Goal: Task Accomplishment & Management: Manage account settings

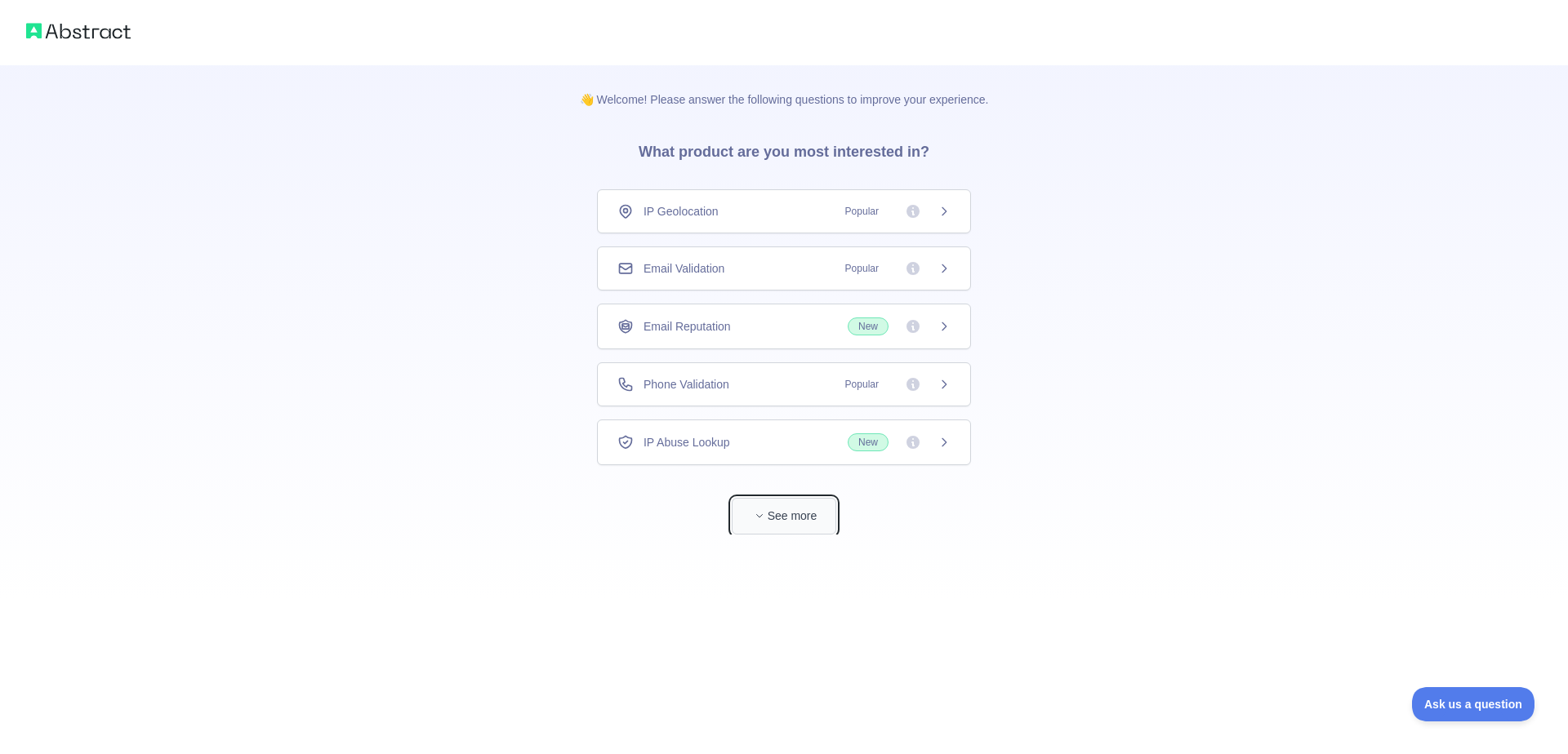
click at [773, 521] on button "See more" at bounding box center [783, 516] width 104 height 37
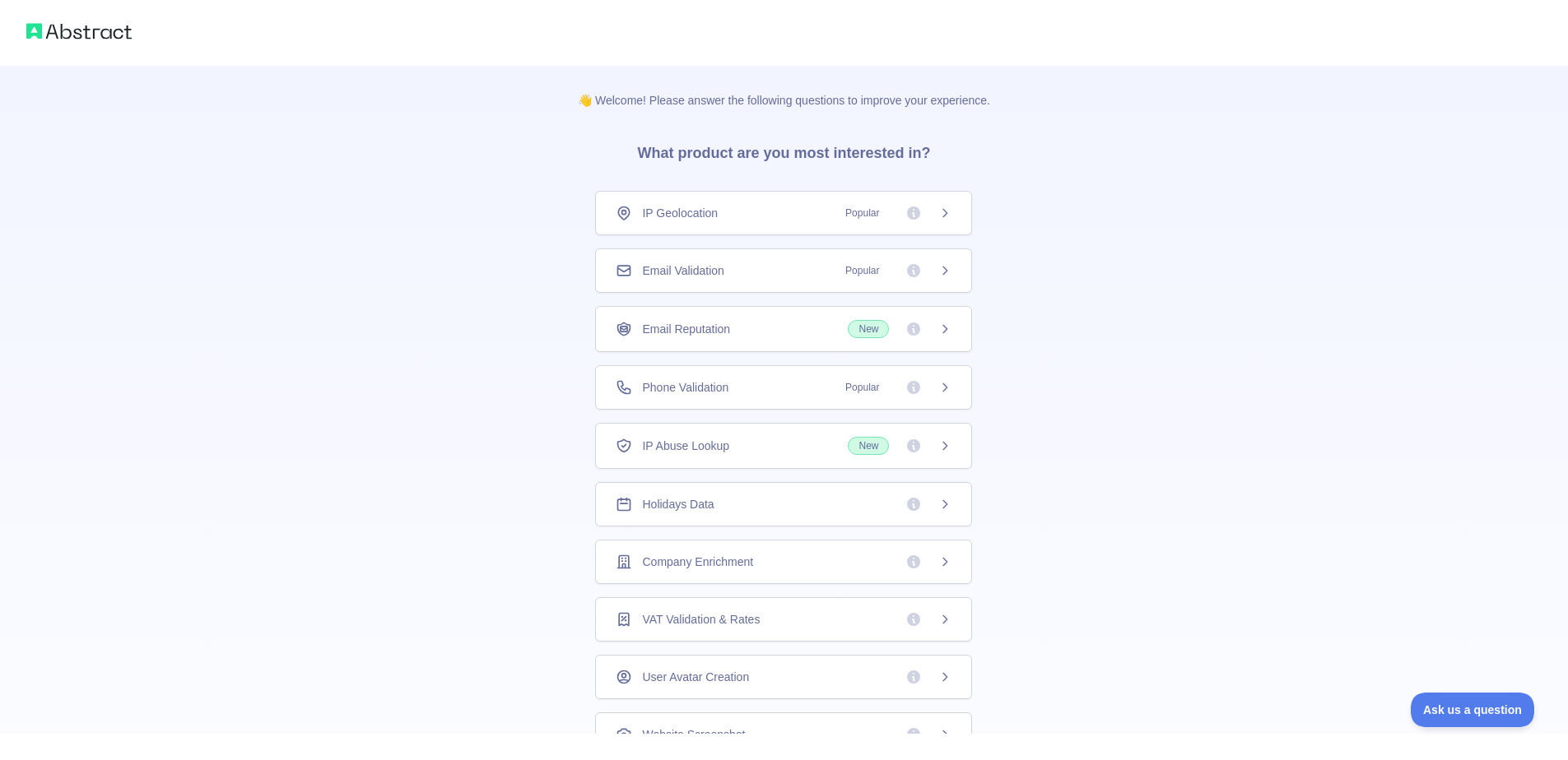
click at [801, 208] on div "IP Geolocation Popular" at bounding box center [783, 213] width 336 height 16
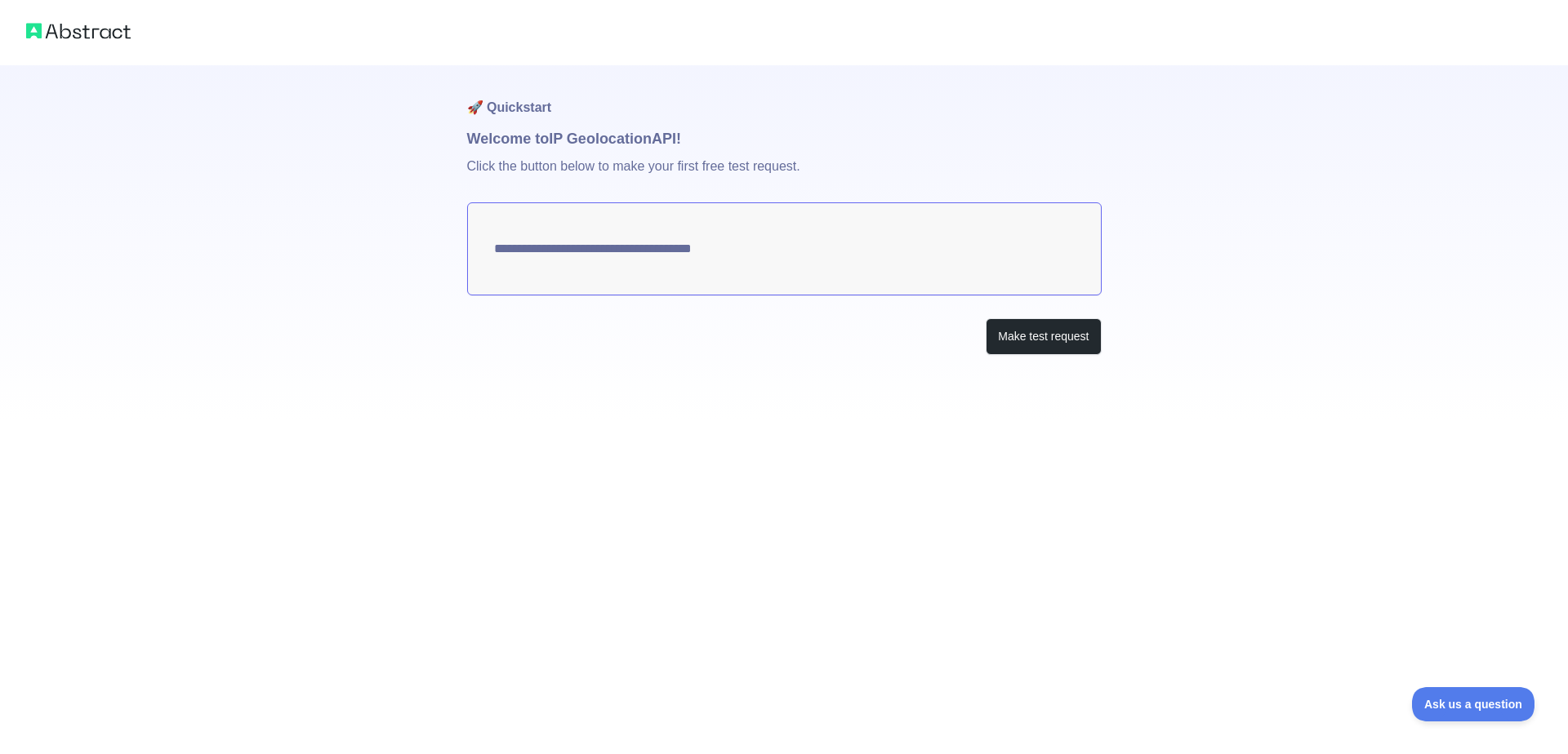
type textarea "**********"
click at [1078, 343] on button "Make test request" at bounding box center [1043, 336] width 115 height 37
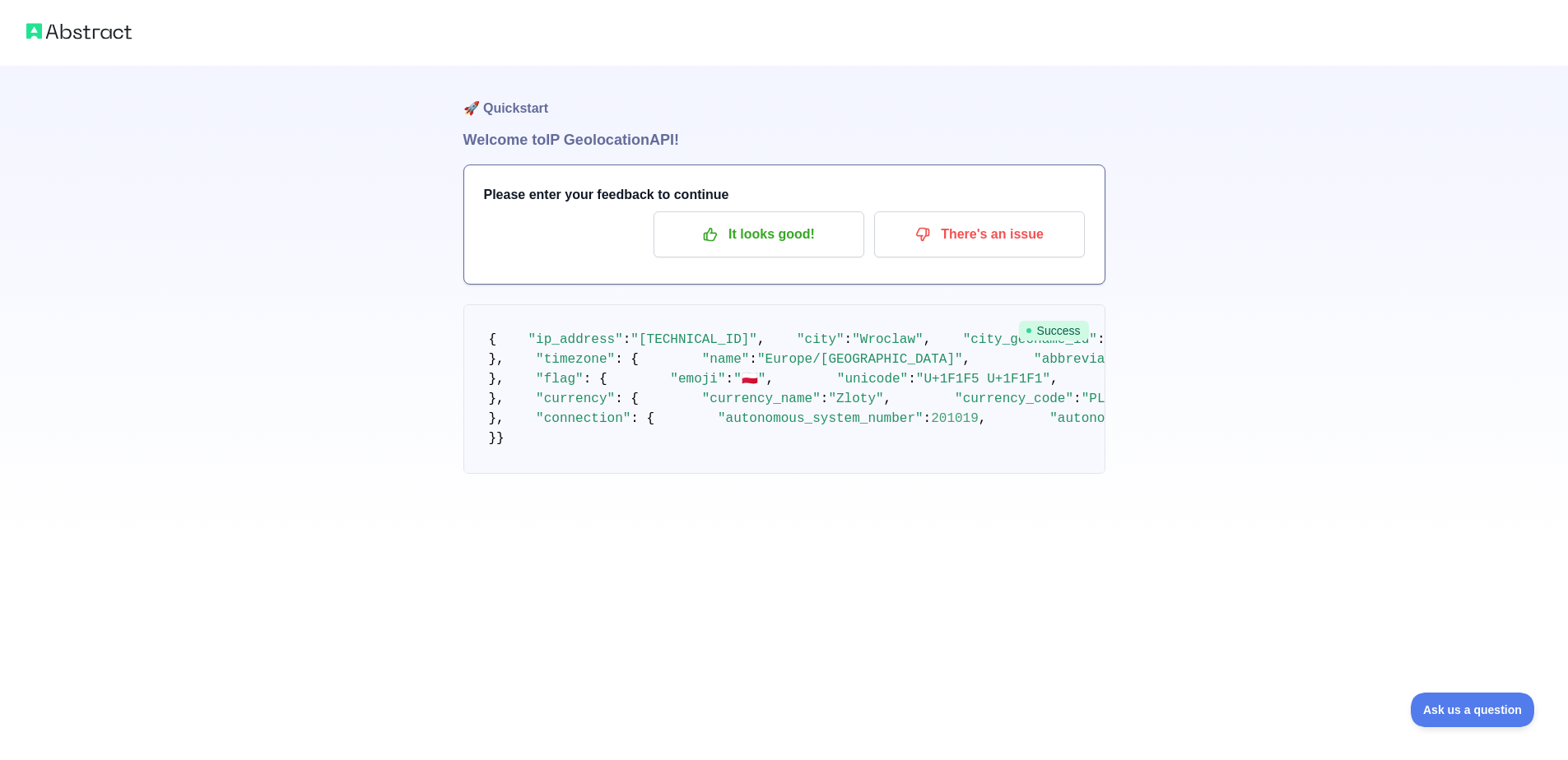
click at [96, 28] on img at bounding box center [78, 31] width 105 height 23
click at [29, 27] on img at bounding box center [78, 31] width 105 height 23
click at [1451, 702] on span "Ask us a question" at bounding box center [1463, 708] width 123 height 12
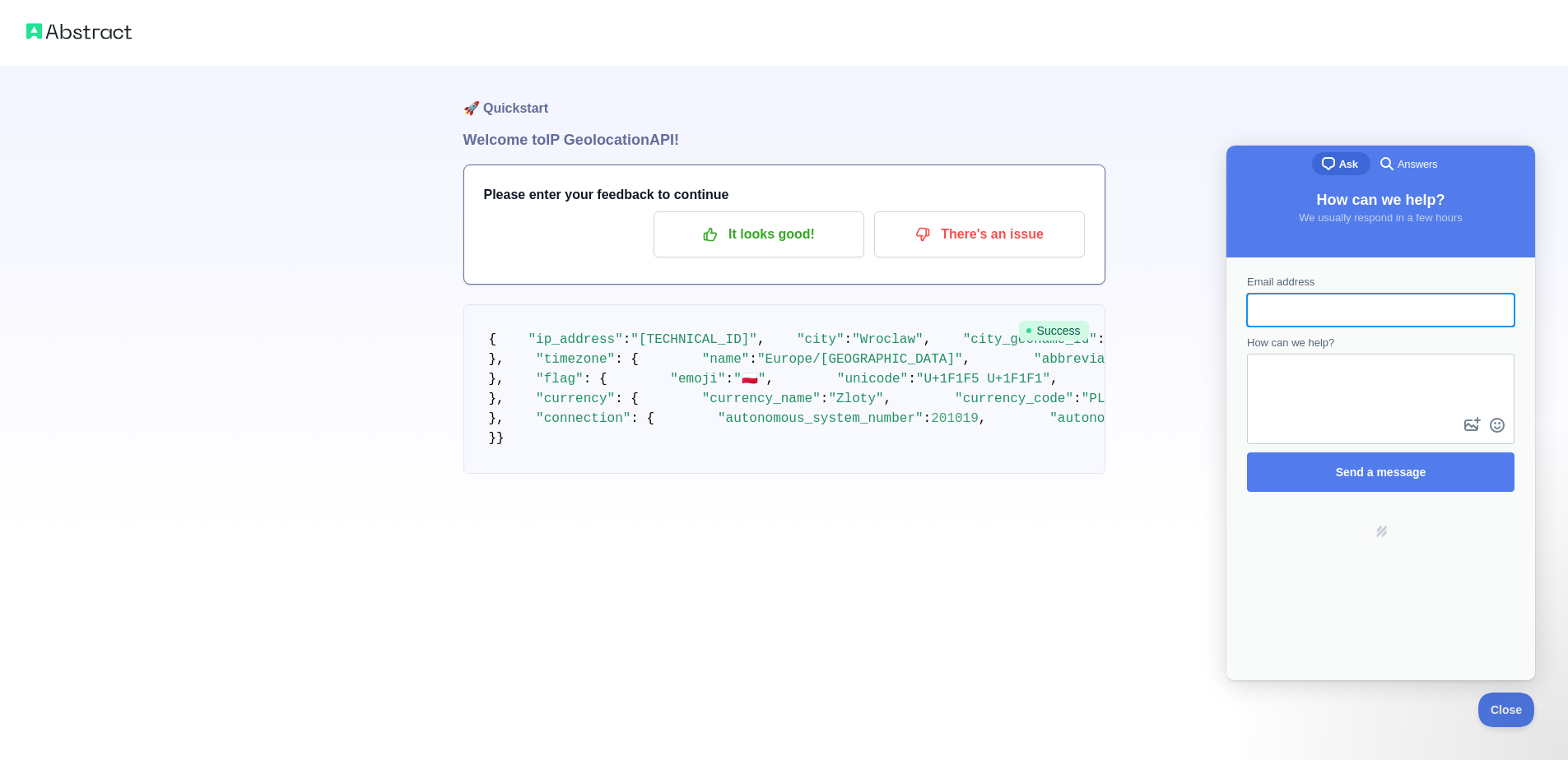
click at [1103, 466] on pre "{ "ip_address" : "188.33.24.74" , "city" : "Wroclaw" , "city_geoname_id" : 3081…" at bounding box center [784, 389] width 642 height 170
click at [1505, 709] on span "Close" at bounding box center [1502, 708] width 56 height 12
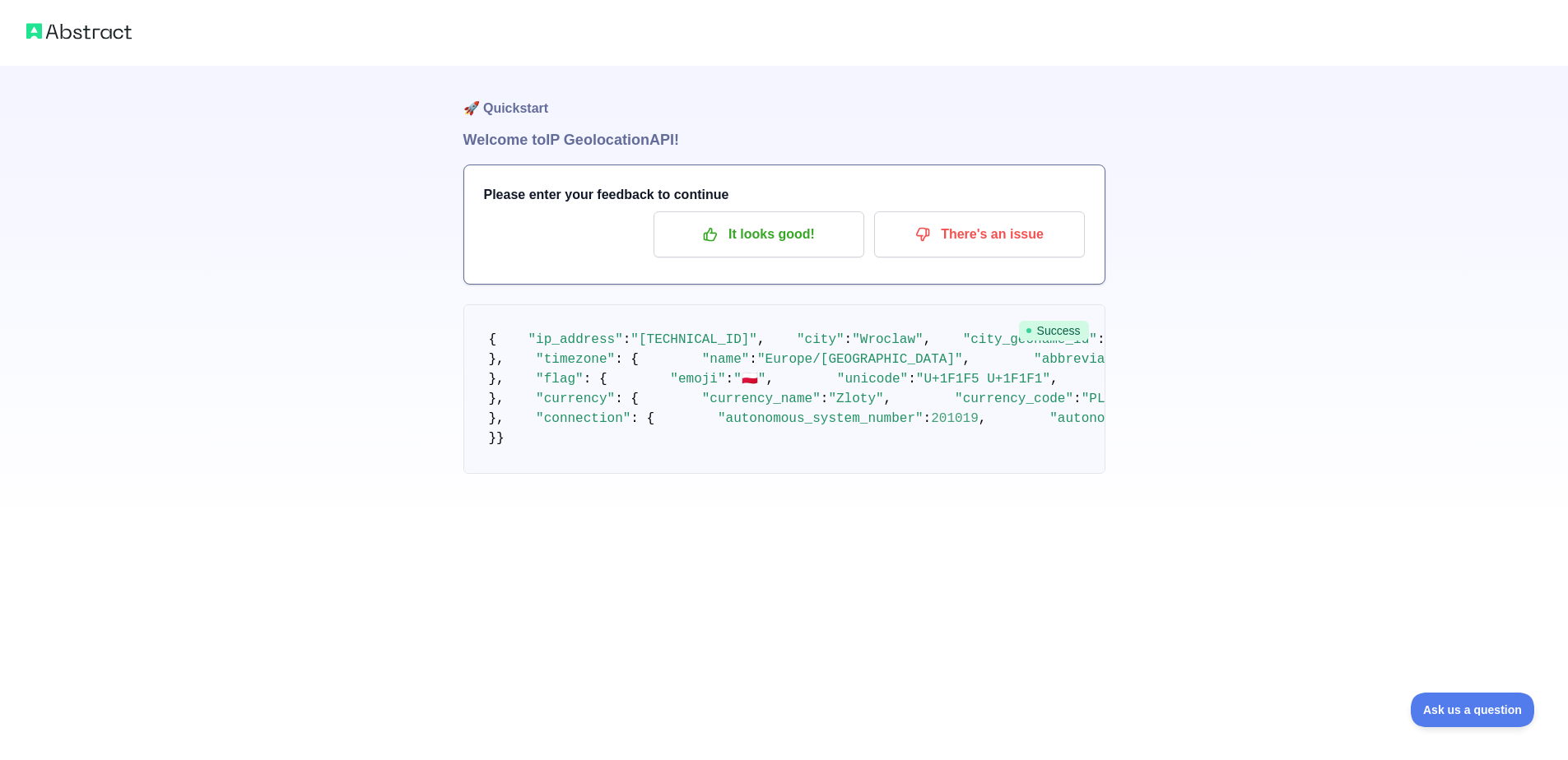
click at [62, 33] on img at bounding box center [78, 31] width 105 height 23
click at [91, 26] on img at bounding box center [78, 31] width 105 height 23
click at [91, 28] on img at bounding box center [78, 31] width 105 height 23
drag, startPoint x: 540, startPoint y: 140, endPoint x: 863, endPoint y: 146, distance: 323.4
click at [863, 146] on h1 "Welcome to IP Geolocation API!" at bounding box center [784, 139] width 642 height 23
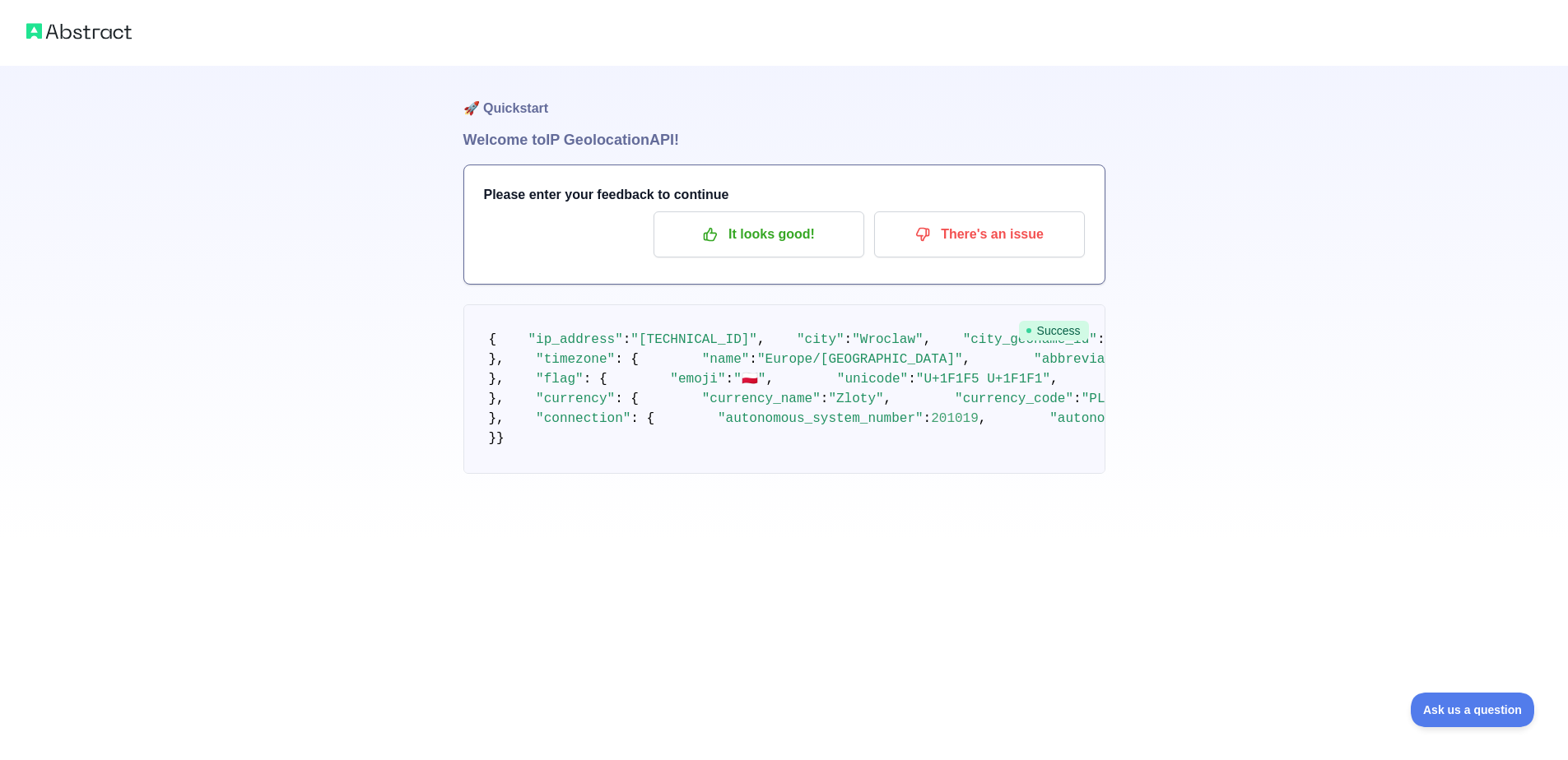
click at [885, 379] on pre "{ "ip_address" : "188.33.24.74" , "city" : "Wroclaw" , "city_geoname_id" : 3081…" at bounding box center [784, 389] width 642 height 170
click at [49, 32] on img at bounding box center [78, 31] width 105 height 23
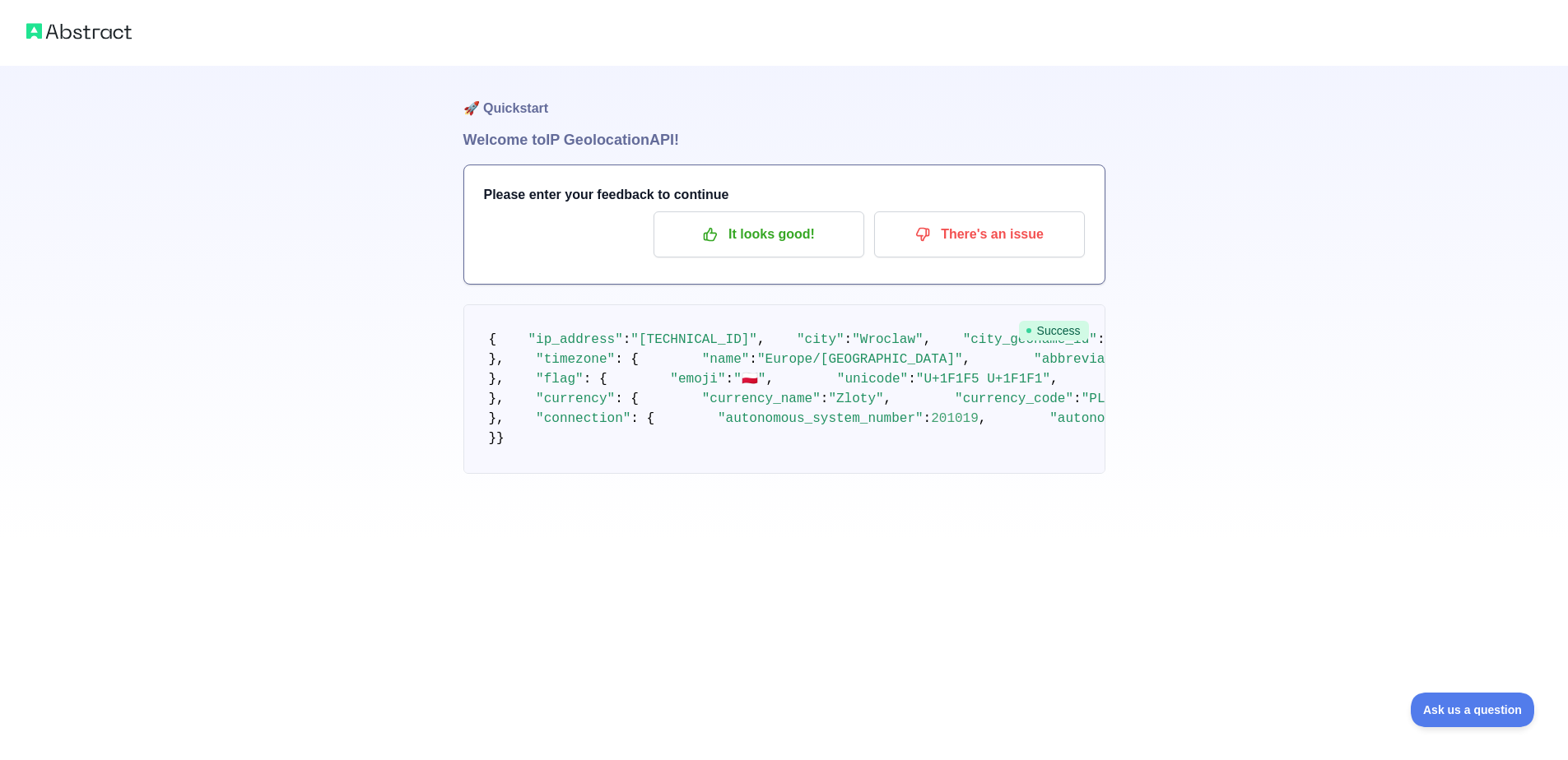
click at [49, 32] on img at bounding box center [78, 31] width 105 height 23
click at [53, 32] on img at bounding box center [78, 31] width 105 height 23
click at [58, 32] on img at bounding box center [78, 31] width 105 height 23
click at [271, 164] on div "🚀 Quickstart Welcome to IP Geolocation API! Please enter your feedback to conti…" at bounding box center [784, 270] width 1568 height 540
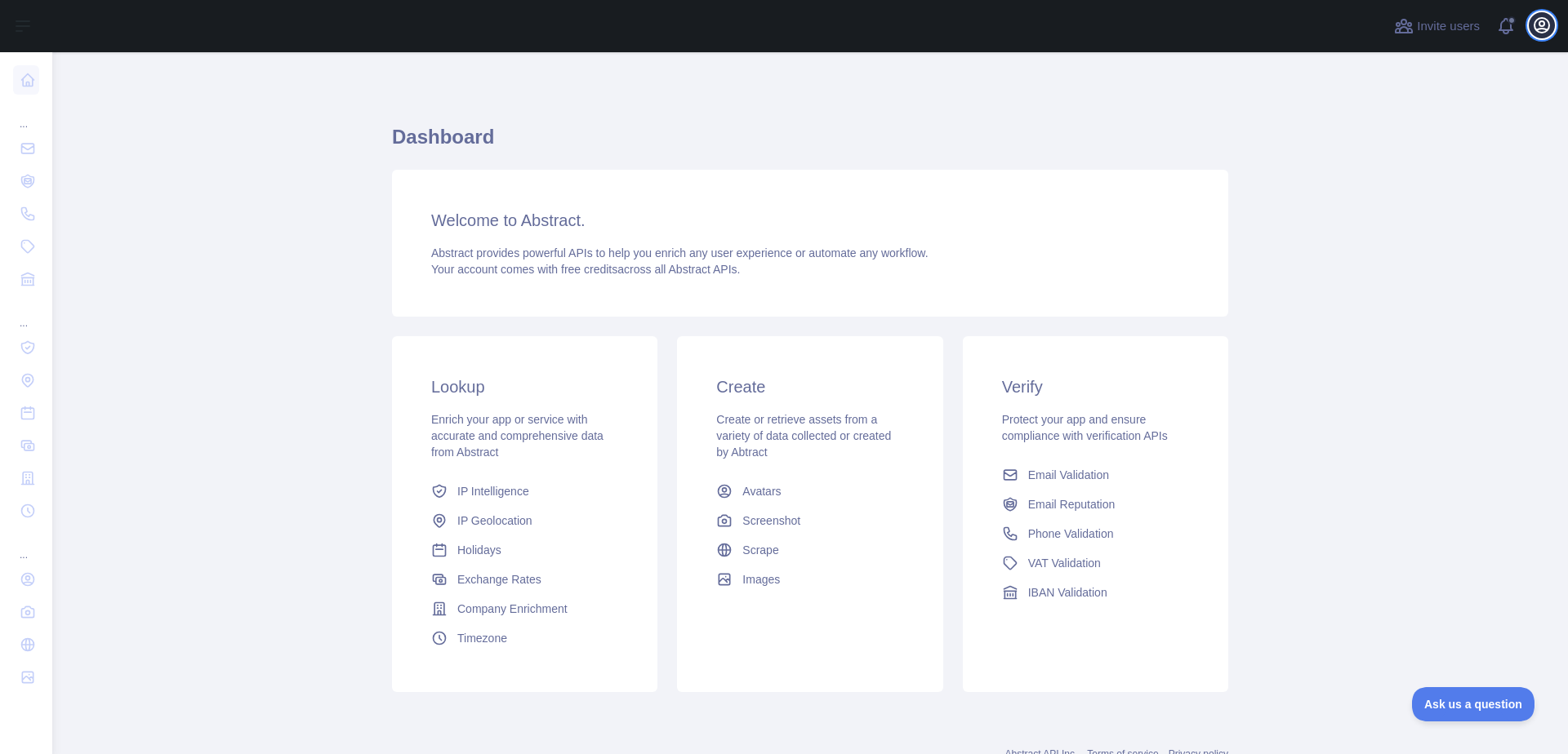
click at [1535, 29] on icon "button" at bounding box center [1541, 25] width 15 height 15
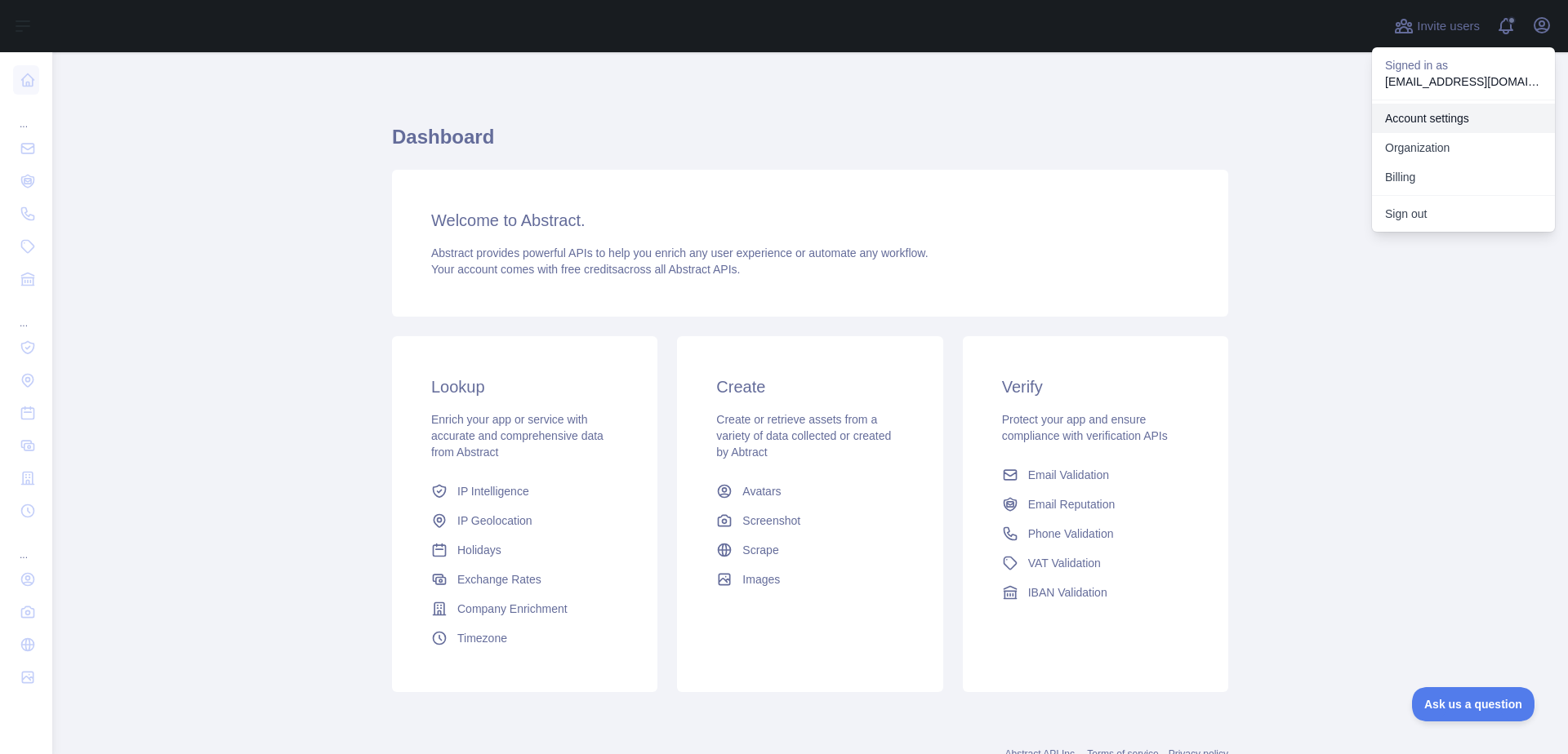
click at [1447, 118] on link "Account settings" at bounding box center [1463, 119] width 183 height 30
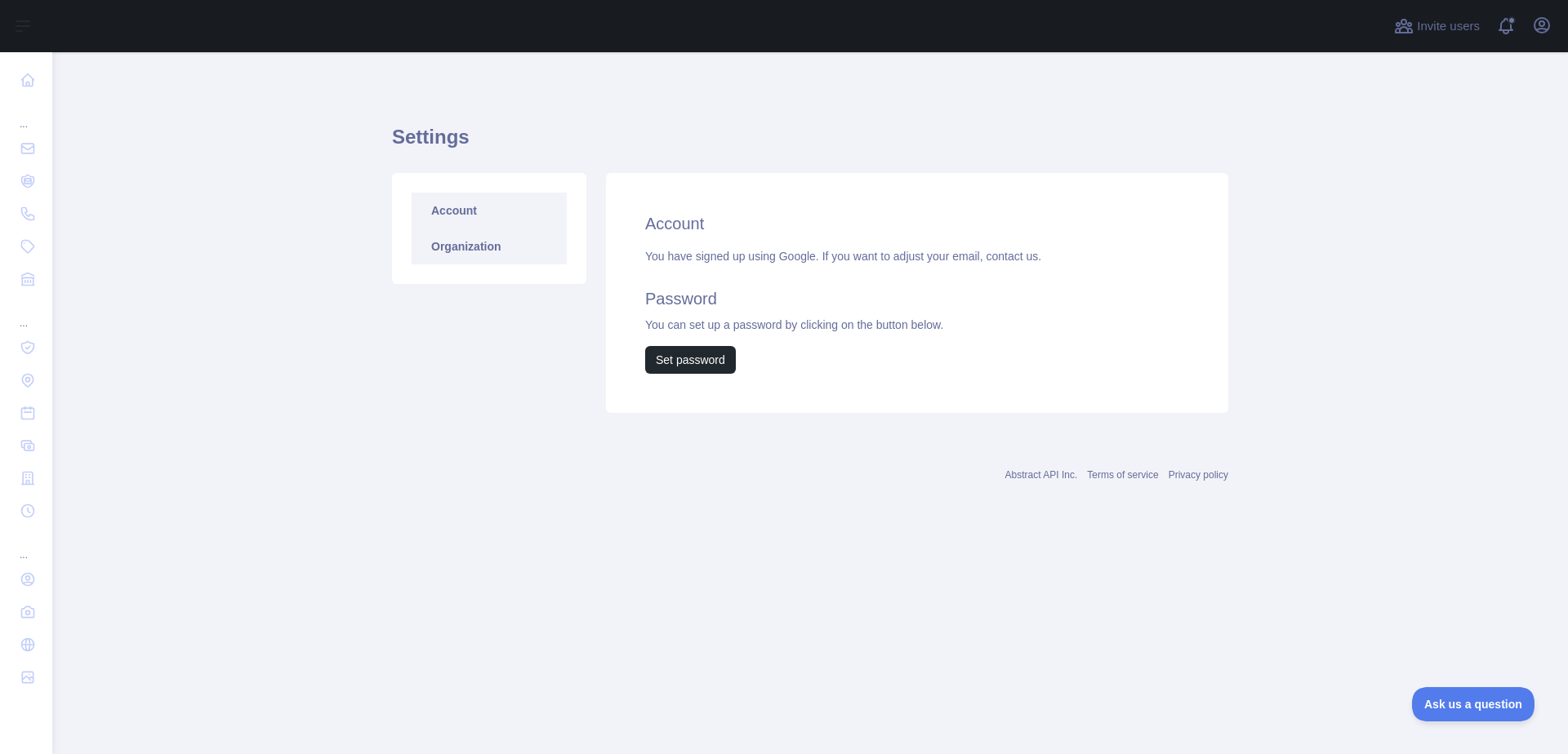
click at [449, 253] on link "Organization" at bounding box center [489, 246] width 155 height 36
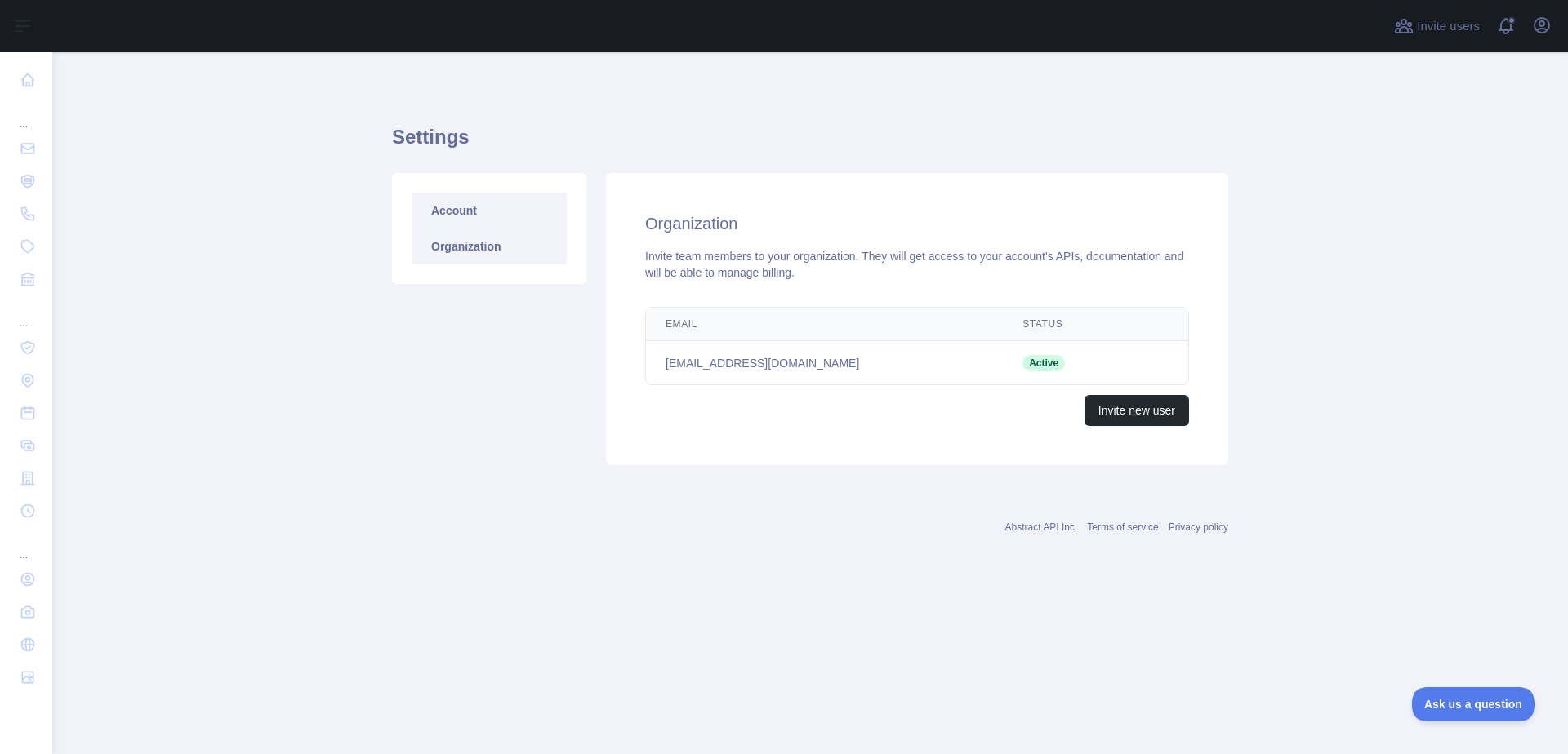
click at [488, 221] on link "Account" at bounding box center [489, 210] width 155 height 36
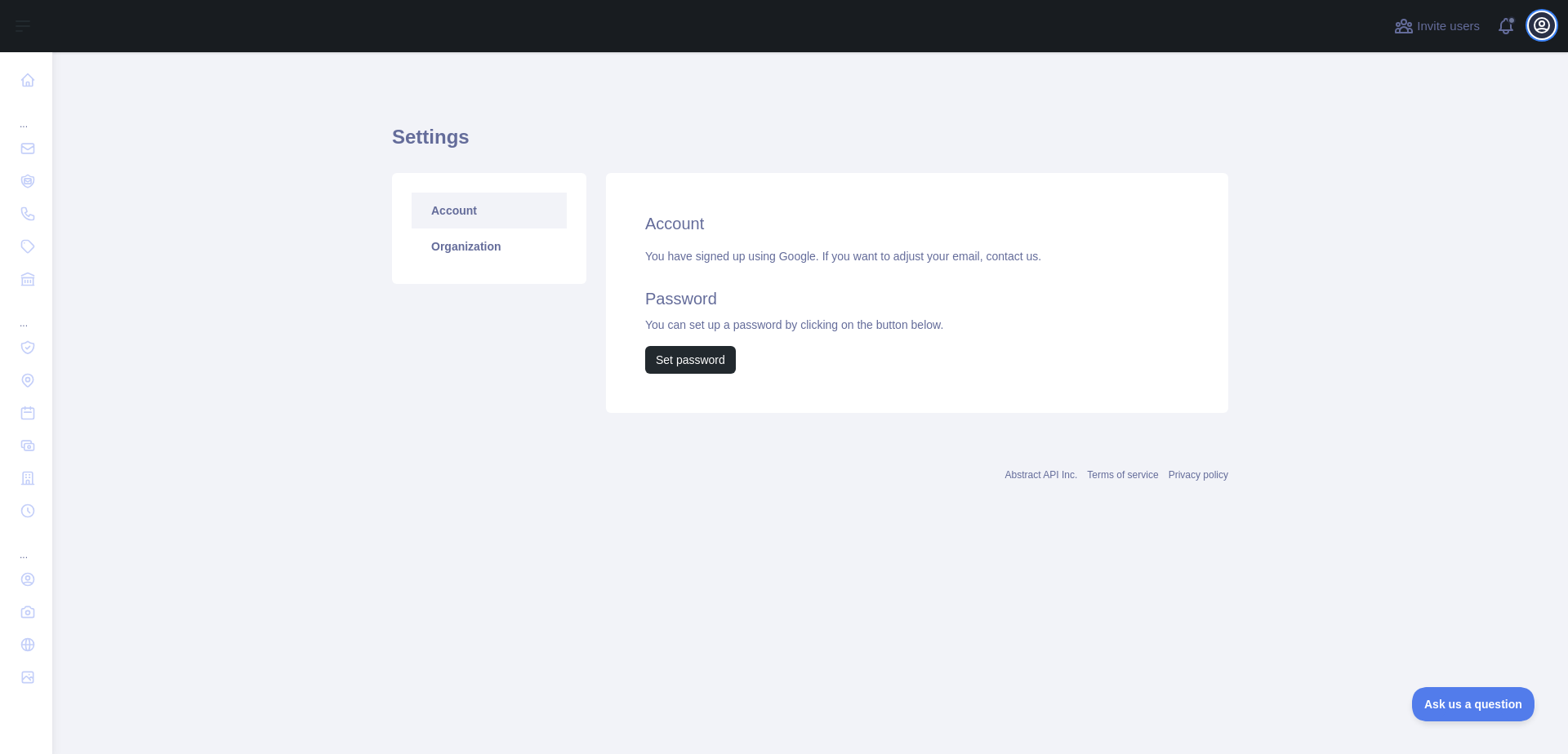
click at [1534, 27] on icon "button" at bounding box center [1541, 25] width 15 height 15
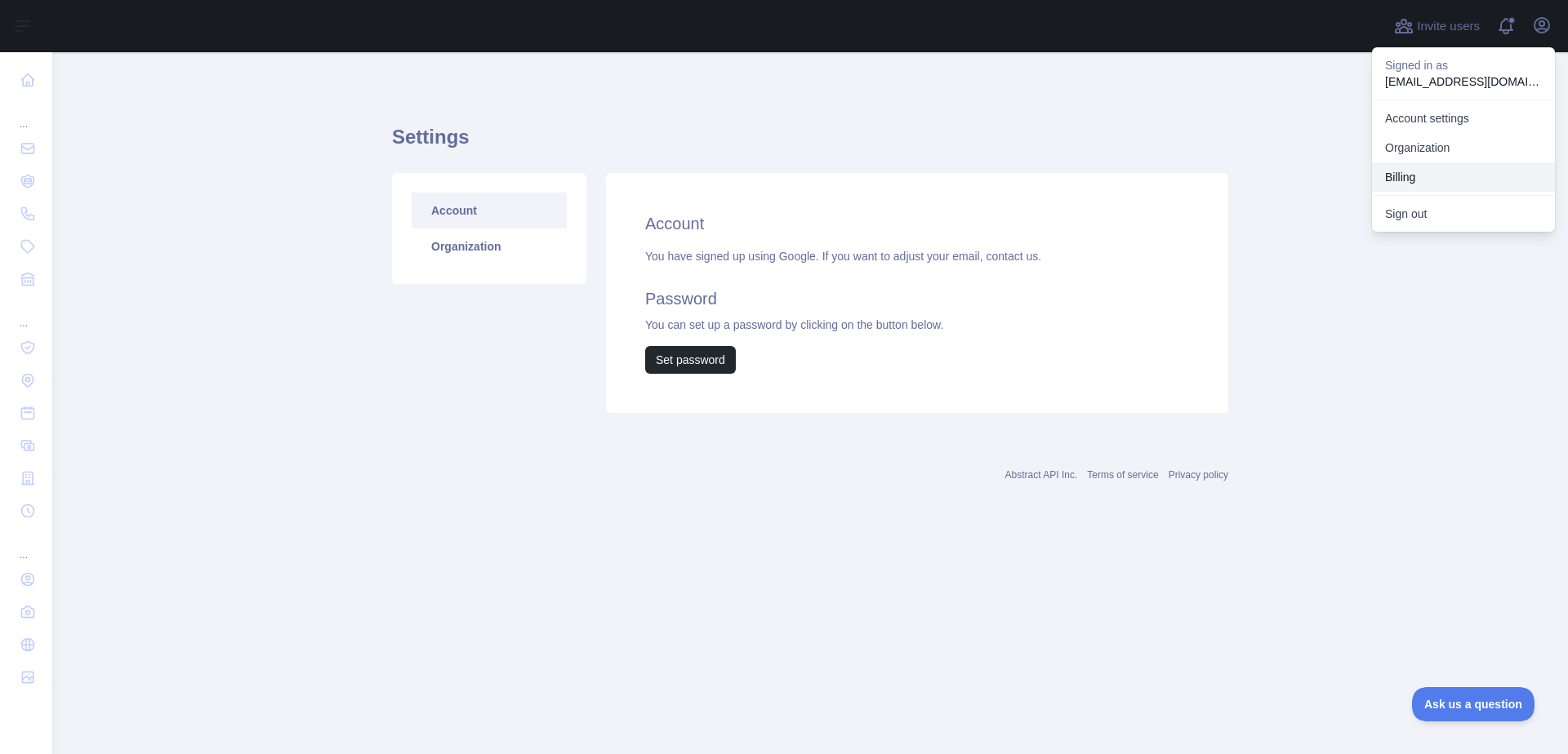
click at [1403, 178] on button "Billing" at bounding box center [1463, 178] width 183 height 30
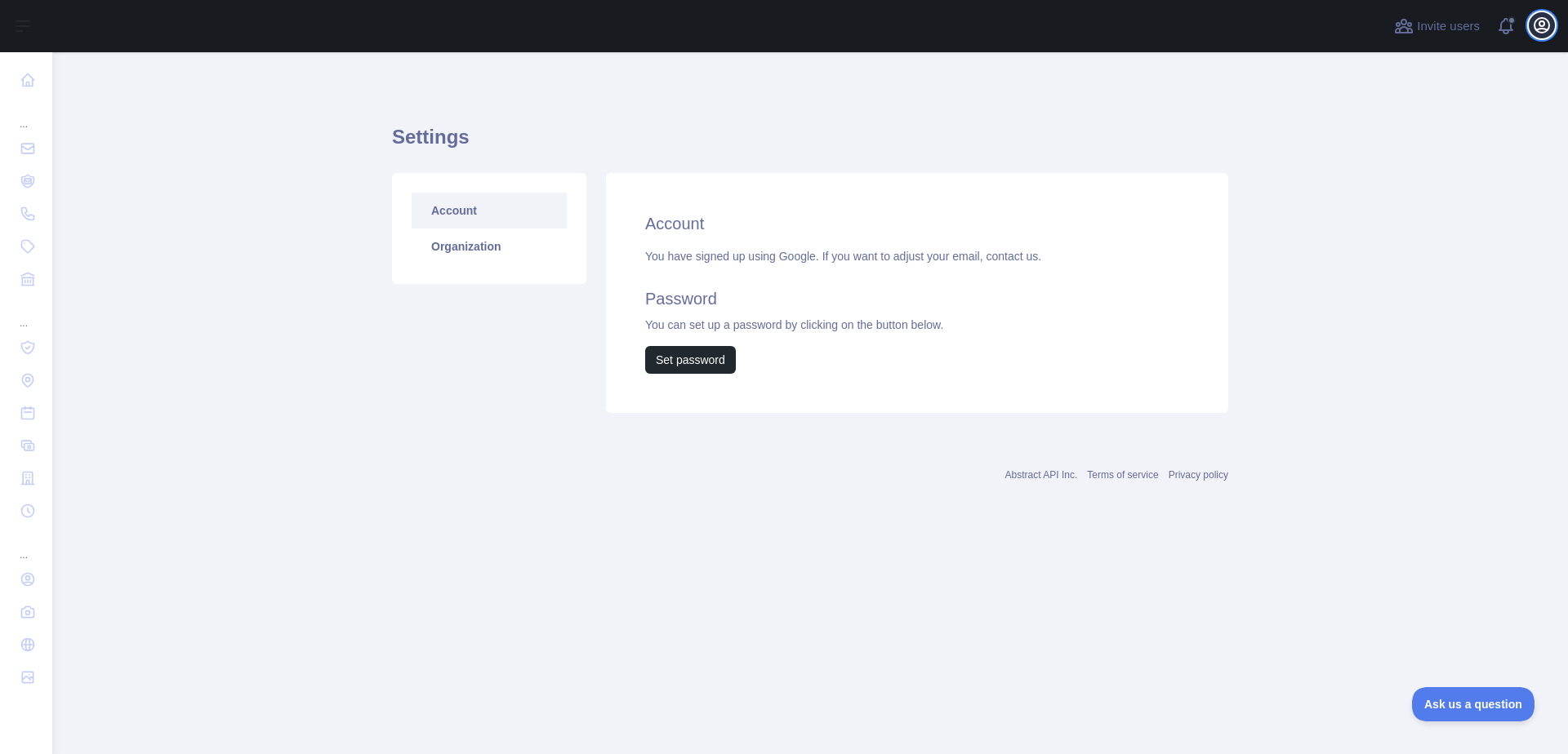
click at [1547, 21] on icon "button" at bounding box center [1541, 25] width 15 height 15
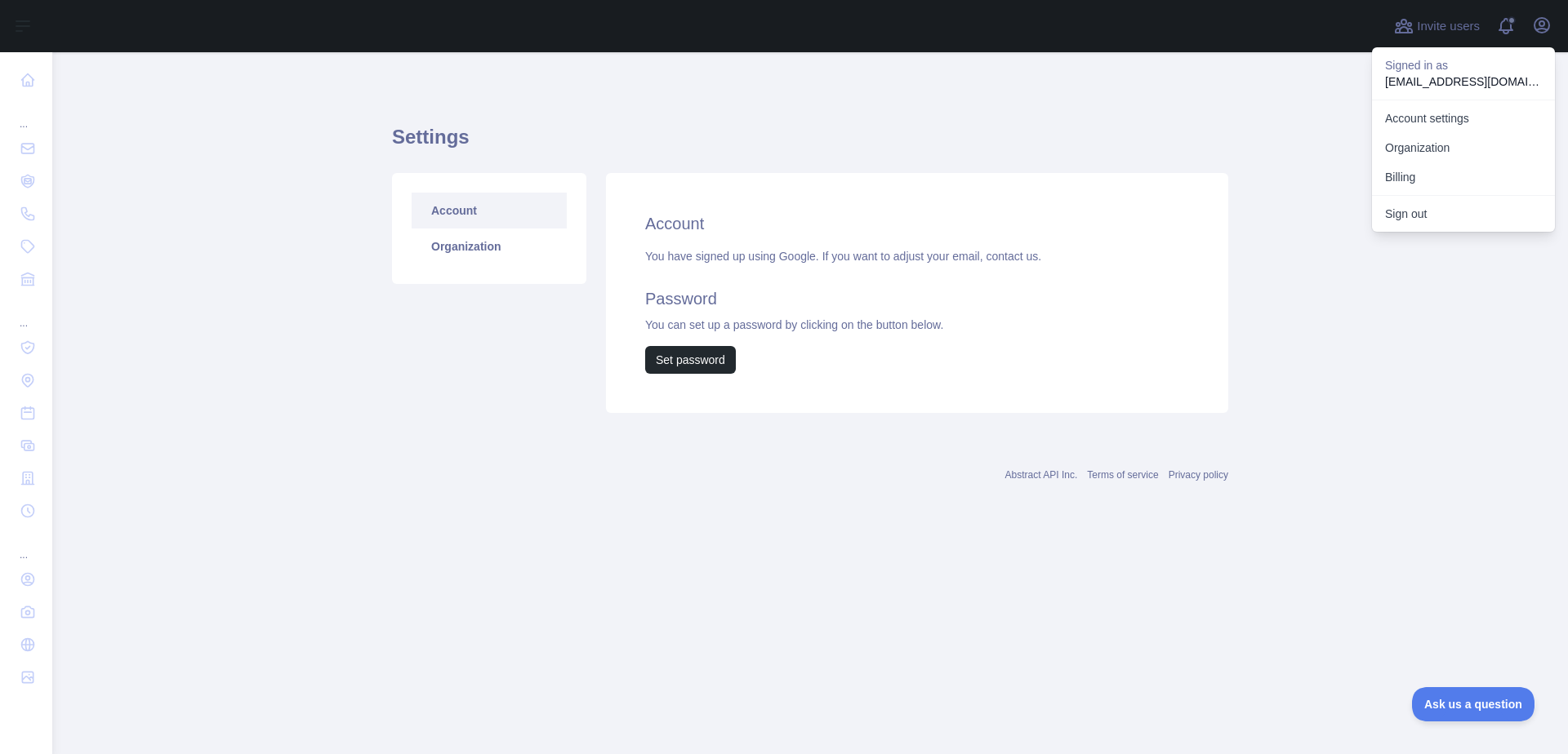
click at [1375, 304] on main "Settings Account Organization Account You have signed up using Google. If you w…" at bounding box center [810, 404] width 1515 height 702
